Goal: Task Accomplishment & Management: Use online tool/utility

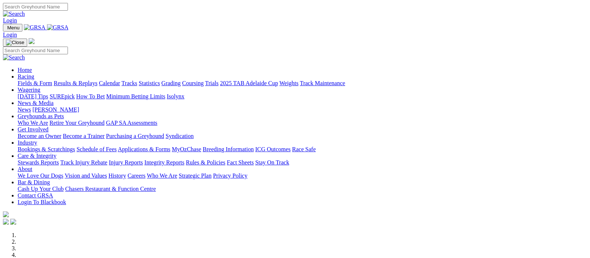
click at [34, 73] on link "Racing" at bounding box center [26, 76] width 17 height 6
click at [69, 27] on img at bounding box center [58, 27] width 22 height 7
click at [69, 26] on img at bounding box center [58, 27] width 22 height 7
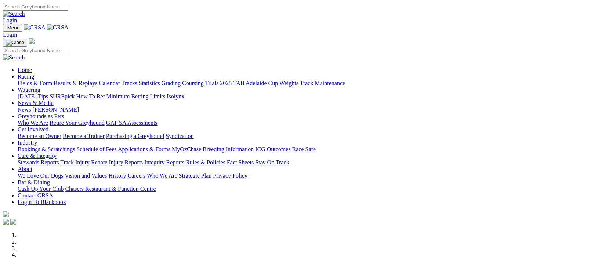
click at [29, 80] on link "Fields & Form" at bounding box center [35, 83] width 35 height 6
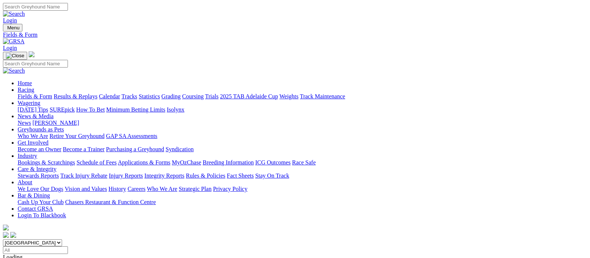
scroll to position [180, 0]
